Goal: Contribute content

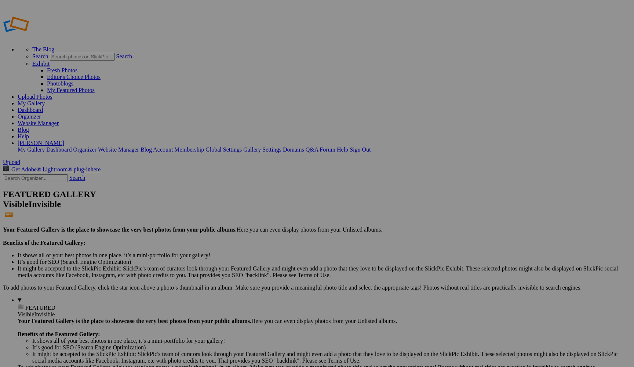
type input "Renatas"
